Goal: Subscribe to service/newsletter

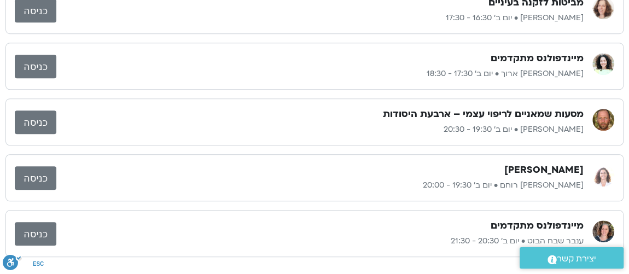
scroll to position [464, 0]
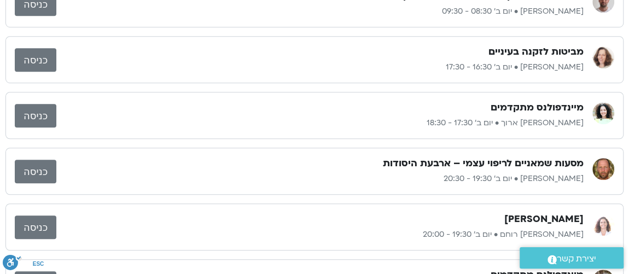
scroll to position [265, 0]
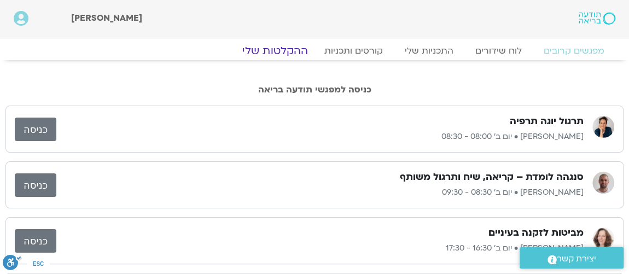
click at [281, 48] on link "ההקלטות שלי" at bounding box center [275, 50] width 92 height 13
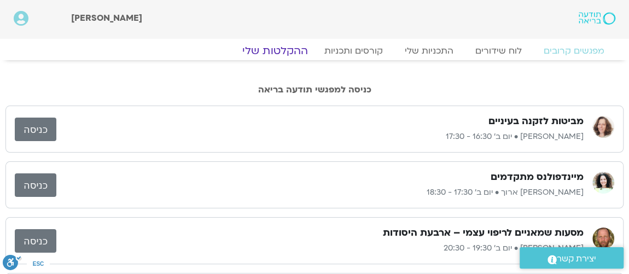
click at [284, 48] on link "ההקלטות שלי" at bounding box center [275, 50] width 92 height 13
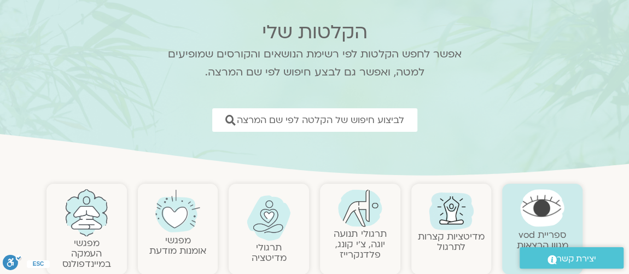
scroll to position [66, 0]
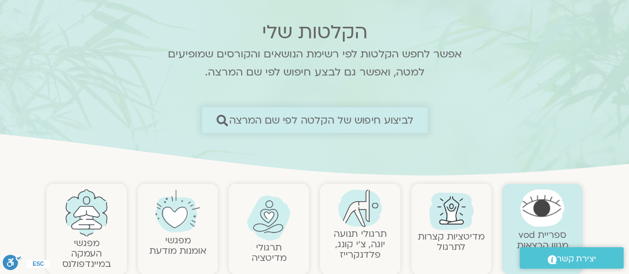
click at [302, 118] on span "לביצוע חיפוש של הקלטה לפי שם המרצה" at bounding box center [321, 119] width 184 height 11
click at [297, 117] on span "לביצוע חיפוש של הקלטה לפי שם המרצה" at bounding box center [321, 119] width 184 height 11
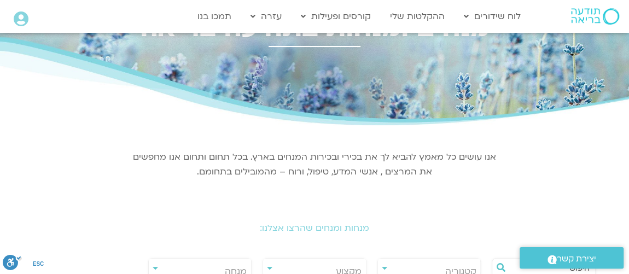
scroll to position [66, 0]
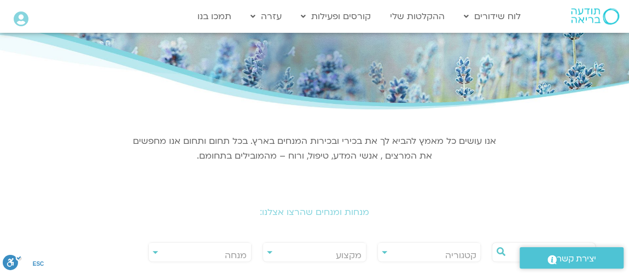
drag, startPoint x: 186, startPoint y: 253, endPoint x: 177, endPoint y: 250, distance: 10.1
click at [176, 250] on span "מנחה" at bounding box center [200, 255] width 103 height 25
click at [178, 250] on span "מנחה" at bounding box center [200, 255] width 103 height 25
type input "e"
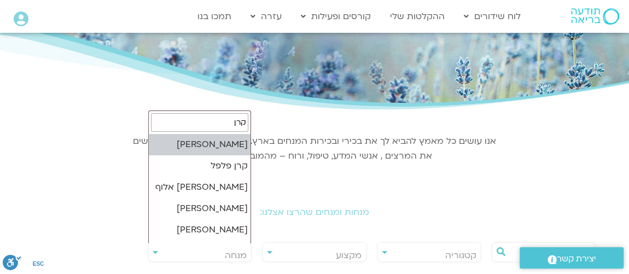
type input "קרן"
select select "******"
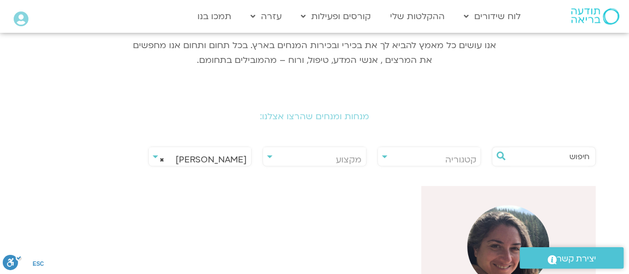
scroll to position [148, 0]
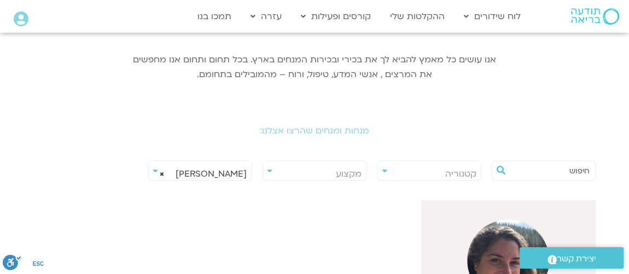
click at [491, 253] on img at bounding box center [508, 260] width 82 height 82
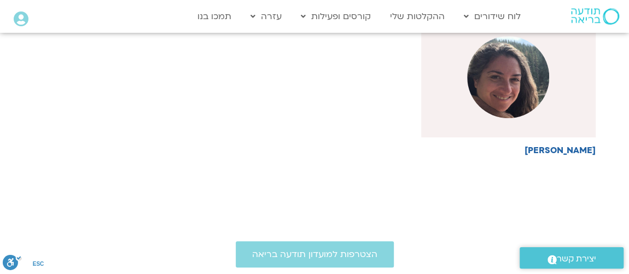
scroll to position [347, 0]
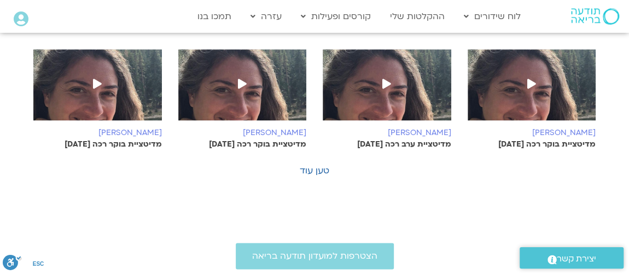
scroll to position [663, 0]
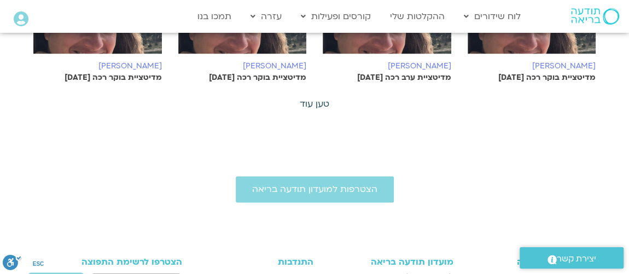
click at [310, 103] on link "טען עוד" at bounding box center [315, 104] width 30 height 12
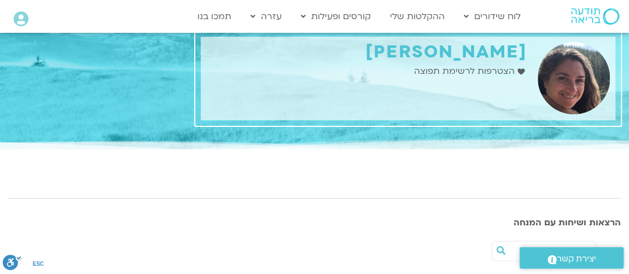
scroll to position [0, 0]
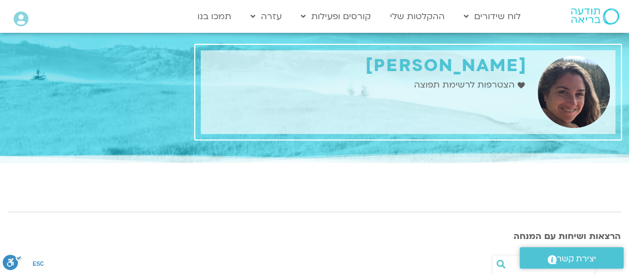
click at [517, 85] on span "הצטרפות לרשימת תפוצה" at bounding box center [465, 85] width 103 height 15
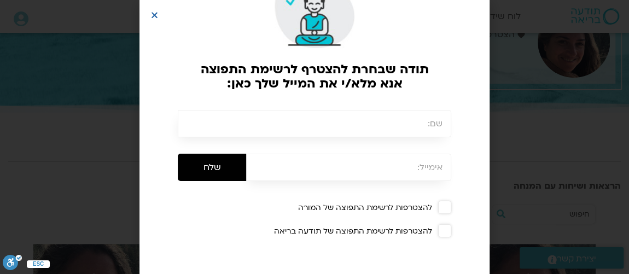
scroll to position [66, 0]
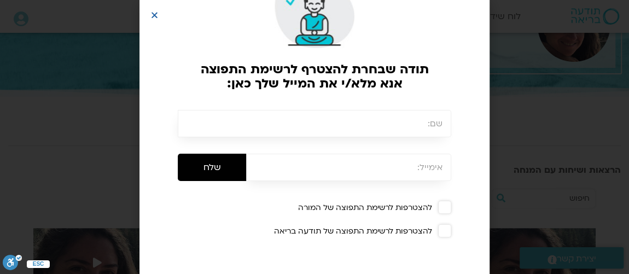
click at [410, 121] on input "text" at bounding box center [315, 123] width 274 height 27
type input "שרה שוסט"
click at [402, 168] on input "email" at bounding box center [348, 167] width 205 height 27
click at [387, 172] on input "email" at bounding box center [348, 167] width 205 height 27
type input "ד"
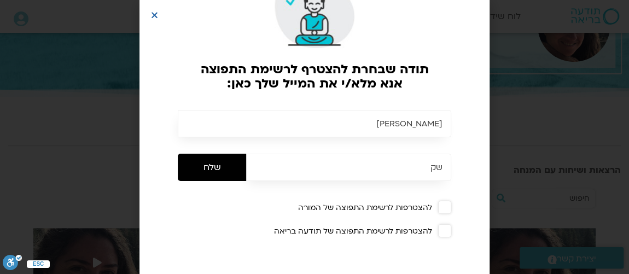
type input "ש"
type input "[EMAIL_ADDRESS][DOMAIN_NAME]"
click at [451, 204] on span at bounding box center [444, 207] width 13 height 13
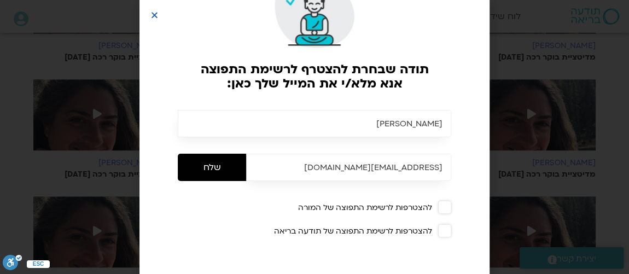
scroll to position [464, 0]
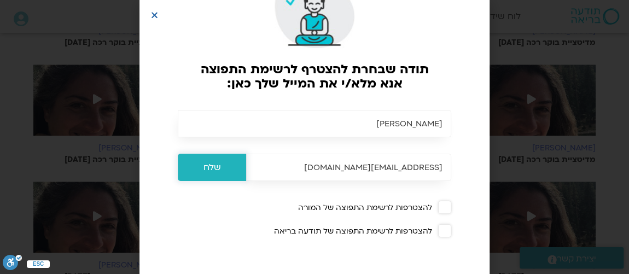
click at [233, 164] on input "שלח" at bounding box center [212, 167] width 68 height 27
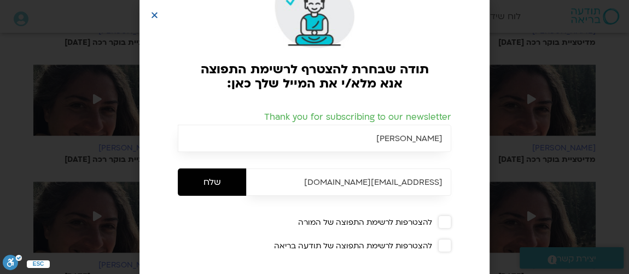
click at [501, 215] on div "תודה שבחרת להצטרף לרשימת התפוצה אנא מלא/י את המייל שלך כאן: Thank you for subsc…" at bounding box center [314, 137] width 629 height 274
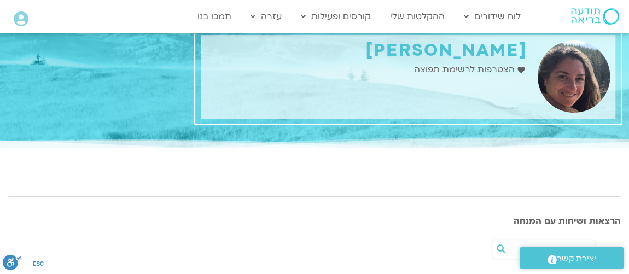
scroll to position [0, 0]
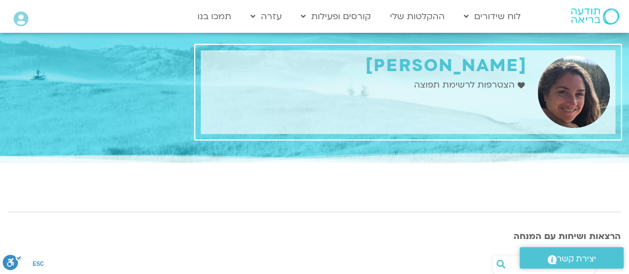
click at [464, 84] on span "הצטרפות לרשימת תפוצה" at bounding box center [465, 85] width 103 height 15
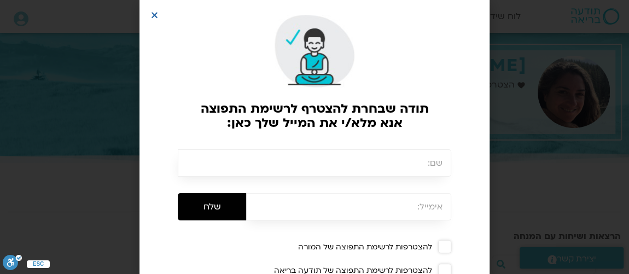
click at [518, 167] on div "תודה שבחרת להצטרף לרשימת התפוצה אנא מלא/י את המייל שלך כאן: שלח להצטרפות לרשימת…" at bounding box center [314, 137] width 629 height 274
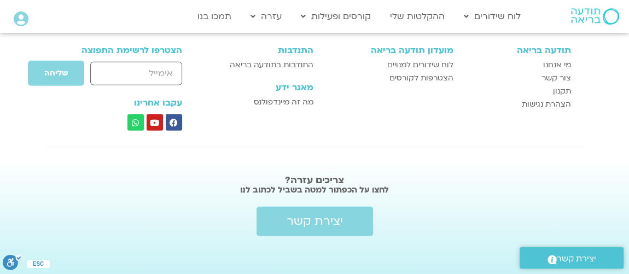
scroll to position [1345, 0]
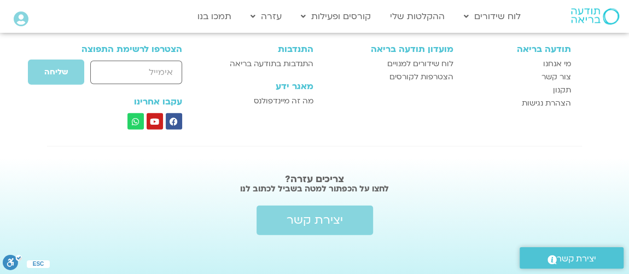
click at [558, 259] on span "יצירת קשר" at bounding box center [576, 259] width 39 height 15
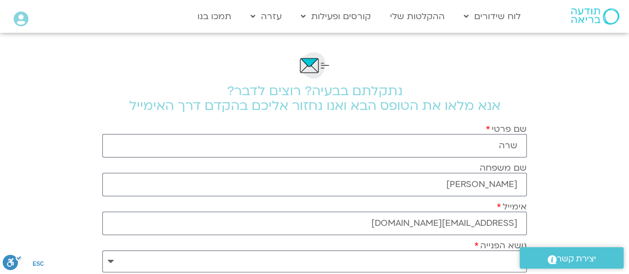
click at [599, 19] on img at bounding box center [595, 16] width 48 height 16
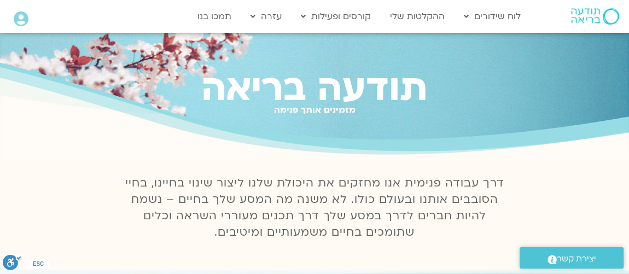
drag, startPoint x: 617, startPoint y: 193, endPoint x: 635, endPoint y: 234, distance: 45.1
drag, startPoint x: 635, startPoint y: 234, endPoint x: 560, endPoint y: 256, distance: 78.5
click at [560, 256] on span "יצירת קשר" at bounding box center [576, 259] width 39 height 15
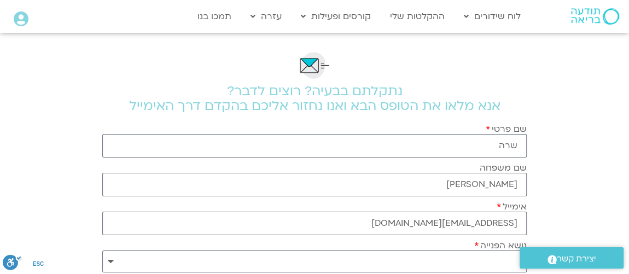
click at [565, 258] on span "יצירת קשר" at bounding box center [576, 259] width 39 height 15
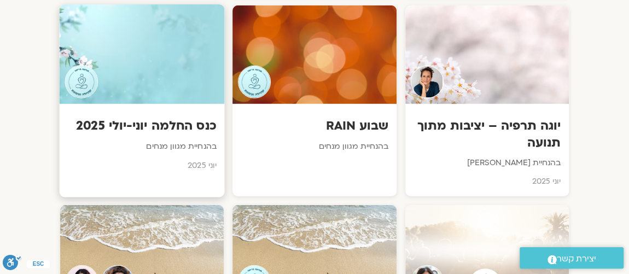
scroll to position [1459, 0]
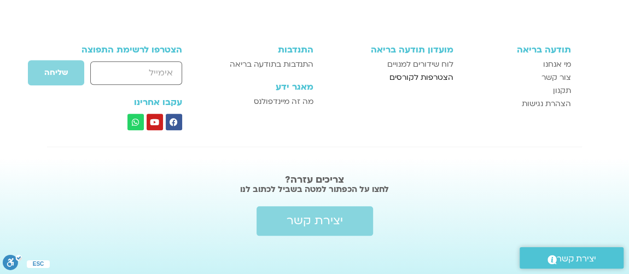
scroll to position [481, 0]
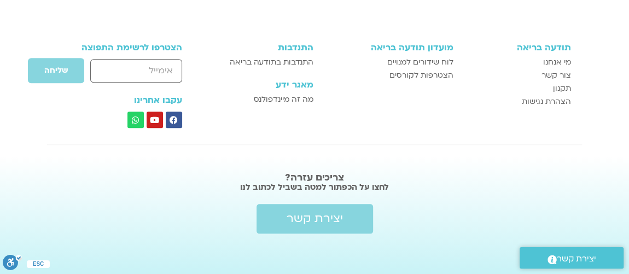
click at [551, 259] on icon ".st0{fill:#FFFFFF;}" at bounding box center [552, 259] width 9 height 11
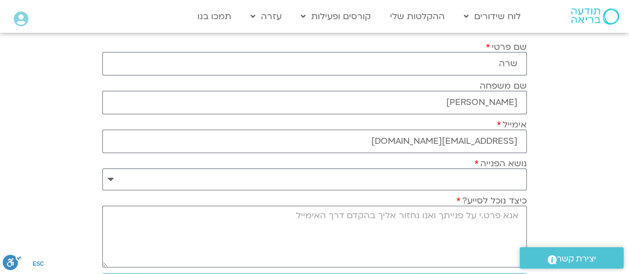
scroll to position [66, 0]
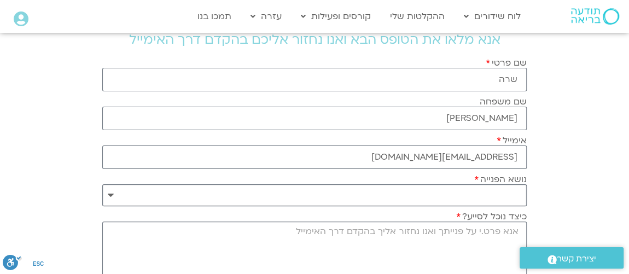
click at [112, 195] on select "**********" at bounding box center [314, 195] width 425 height 22
click at [43, 66] on section "**********" at bounding box center [314, 214] width 629 height 494
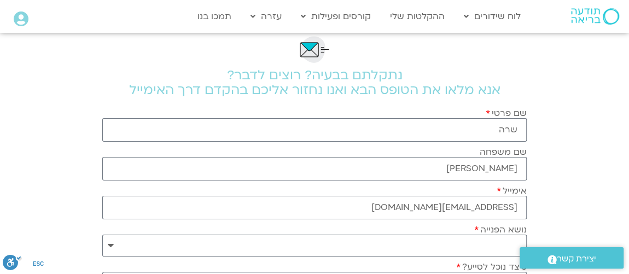
scroll to position [0, 0]
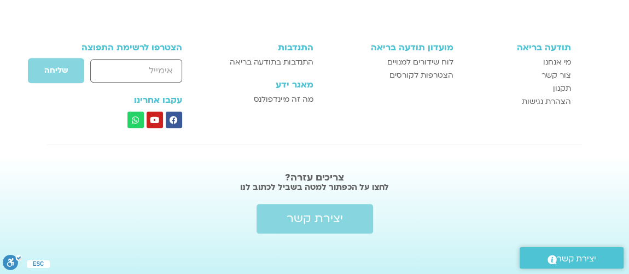
scroll to position [481, 0]
click at [86, 125] on div "הצטרפו לרשימת התפוצה email שליחה עקבו אחרינו Facebook Youtube Whatsapp" at bounding box center [120, 85] width 135 height 96
